Goal: Navigation & Orientation: Go to known website

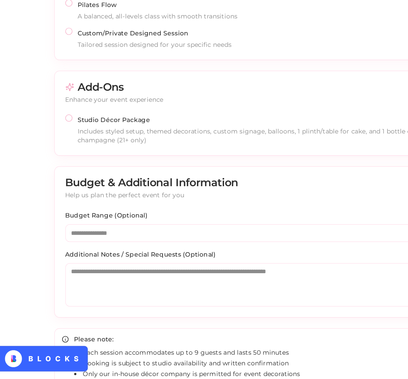
scroll to position [566, 0]
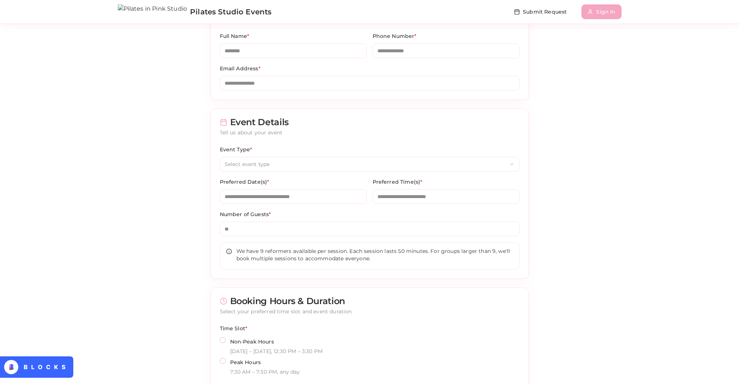
scroll to position [81, 0]
